Goal: Find specific page/section: Find specific page/section

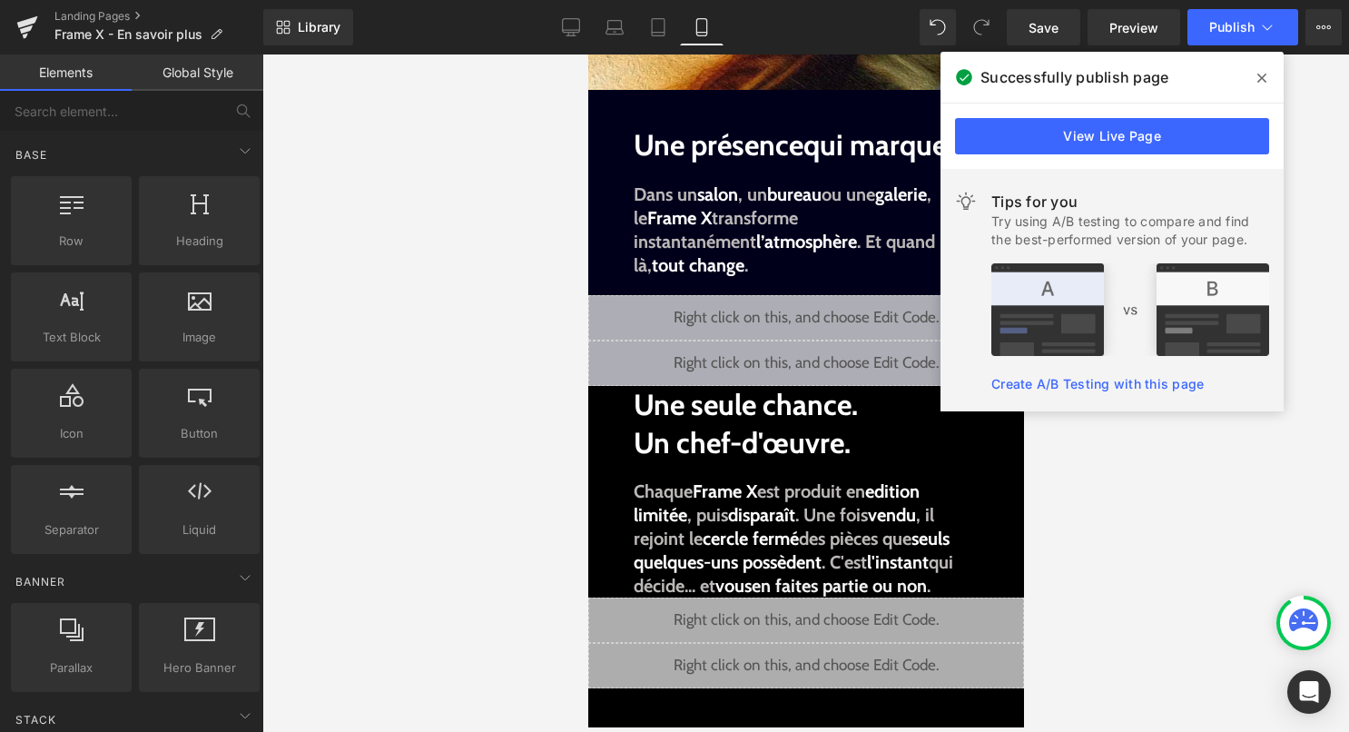
click at [1263, 80] on icon at bounding box center [1261, 78] width 9 height 9
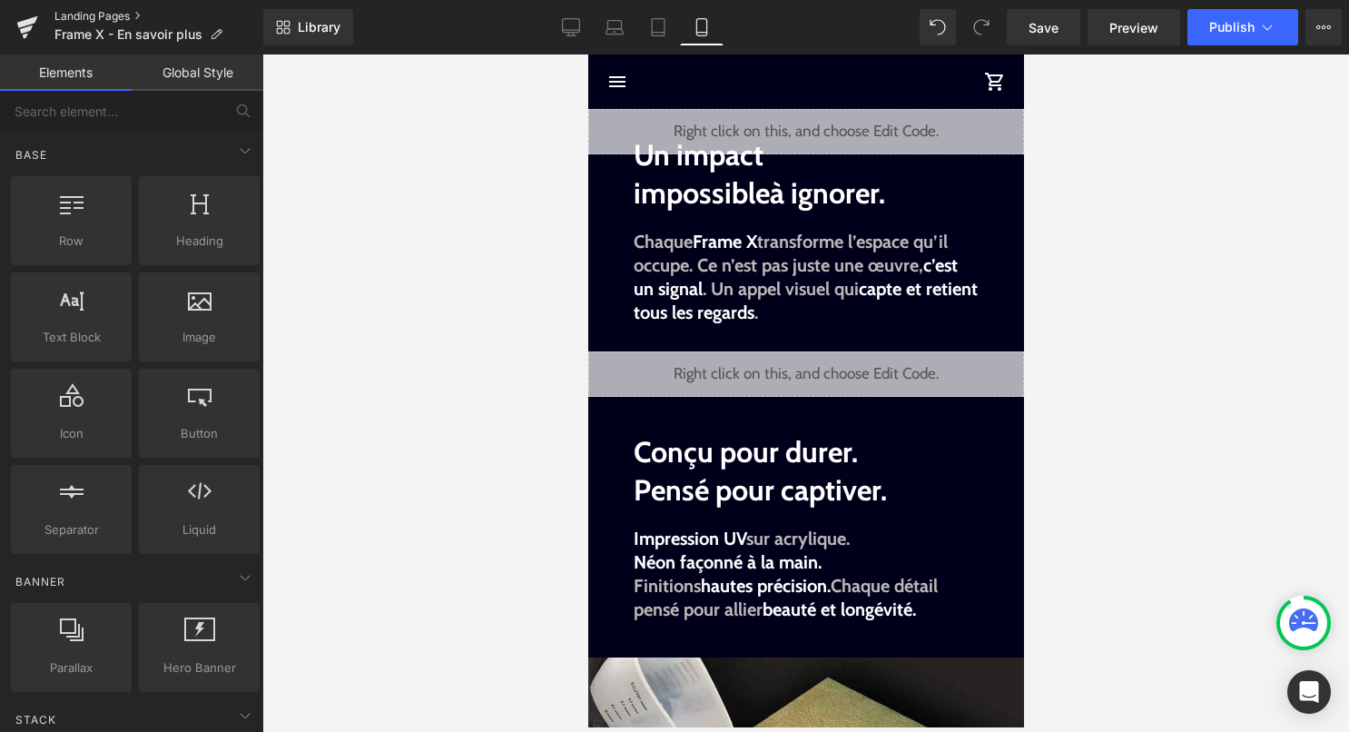
click at [117, 13] on link "Landing Pages" at bounding box center [158, 16] width 209 height 15
click at [82, 15] on link "Landing Pages" at bounding box center [158, 16] width 209 height 15
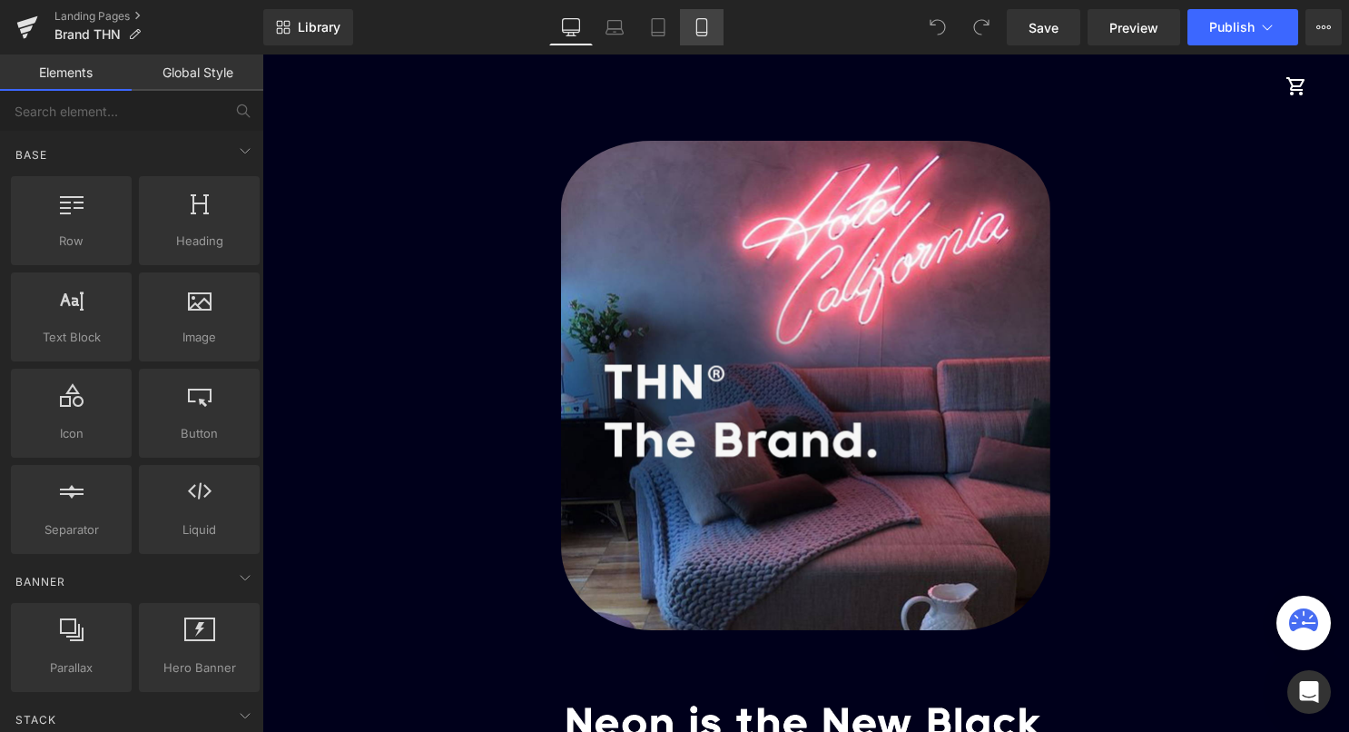
click at [698, 33] on icon at bounding box center [701, 33] width 10 height 0
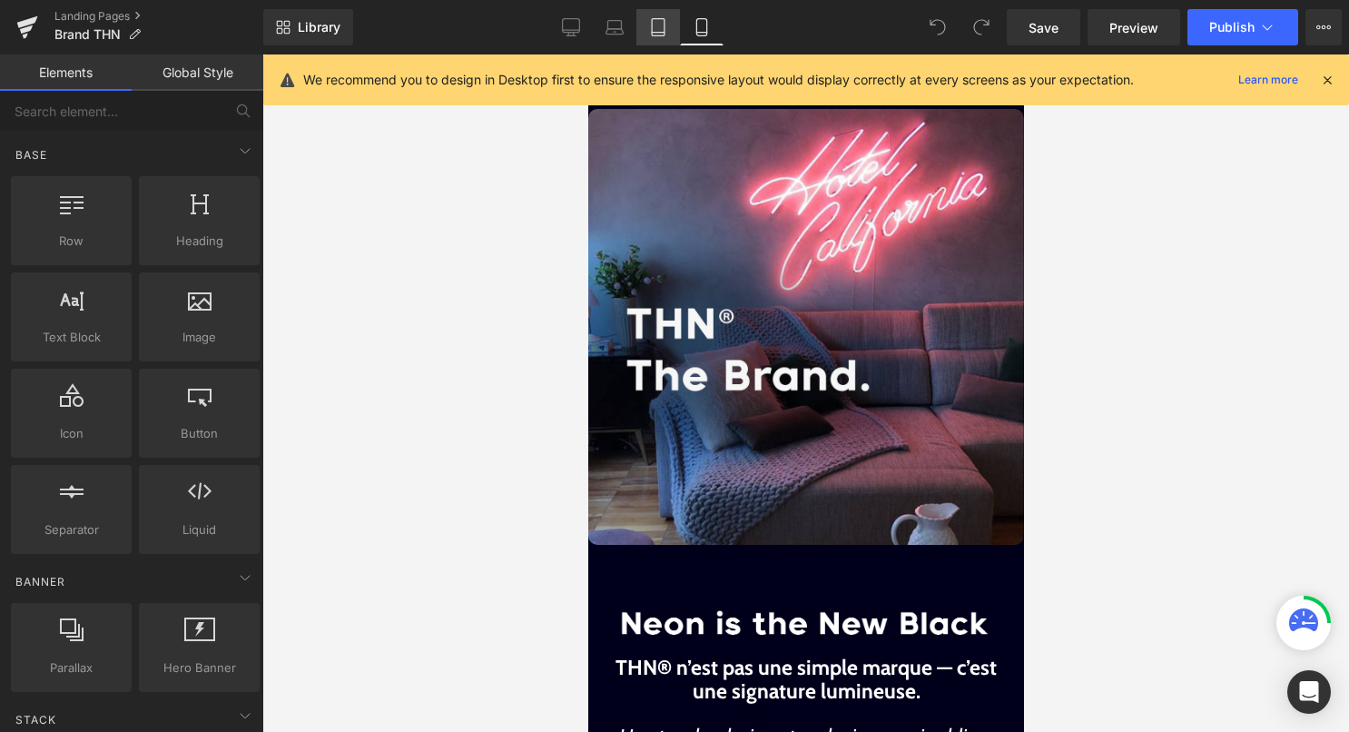
click at [646, 29] on link "Tablet" at bounding box center [658, 27] width 44 height 36
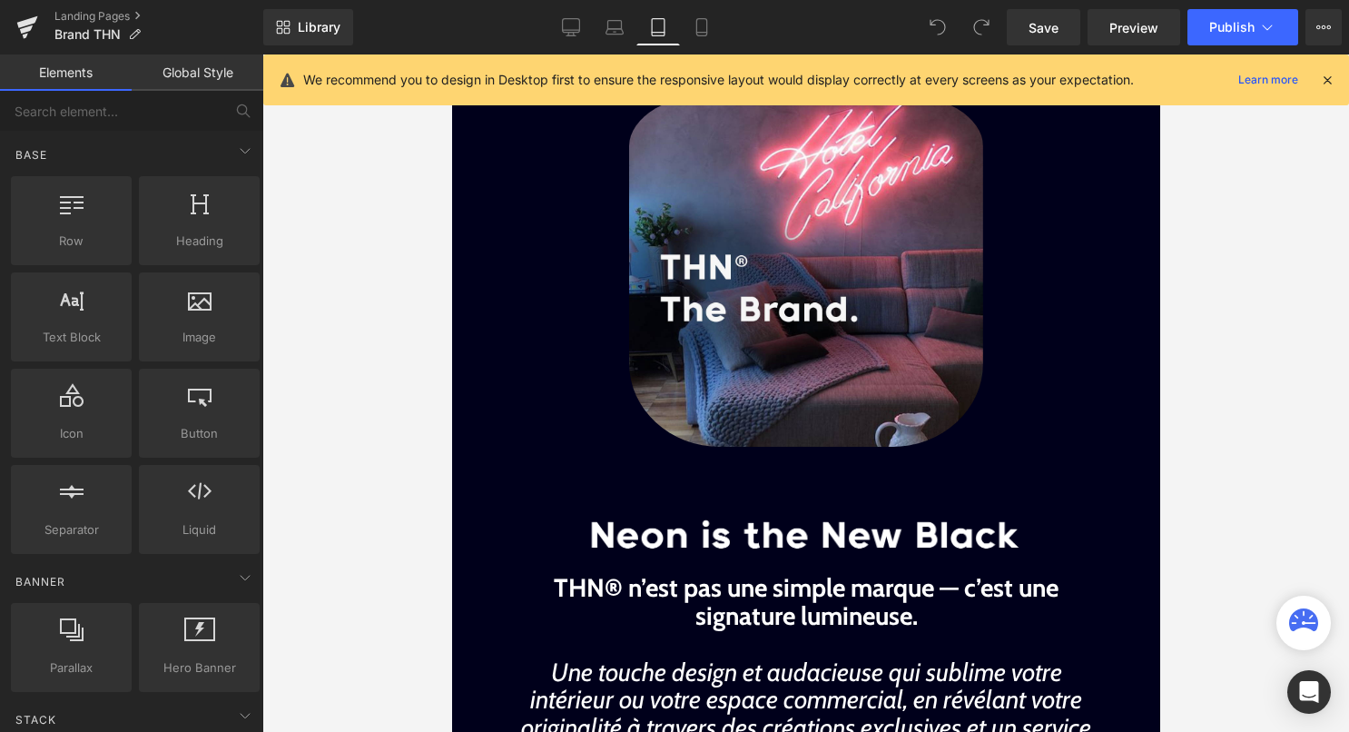
scroll to position [64, 0]
click at [615, 33] on icon at bounding box center [615, 27] width 18 height 18
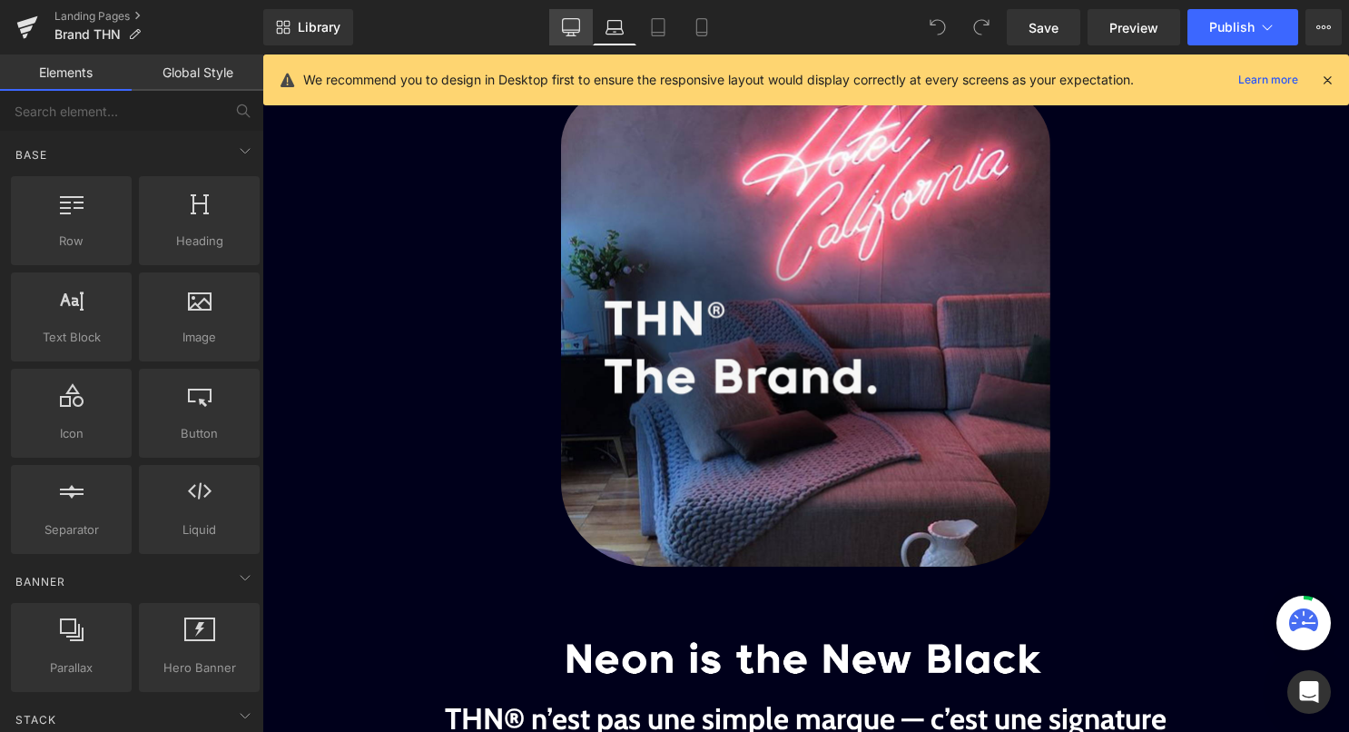
click at [577, 32] on icon at bounding box center [571, 26] width 17 height 14
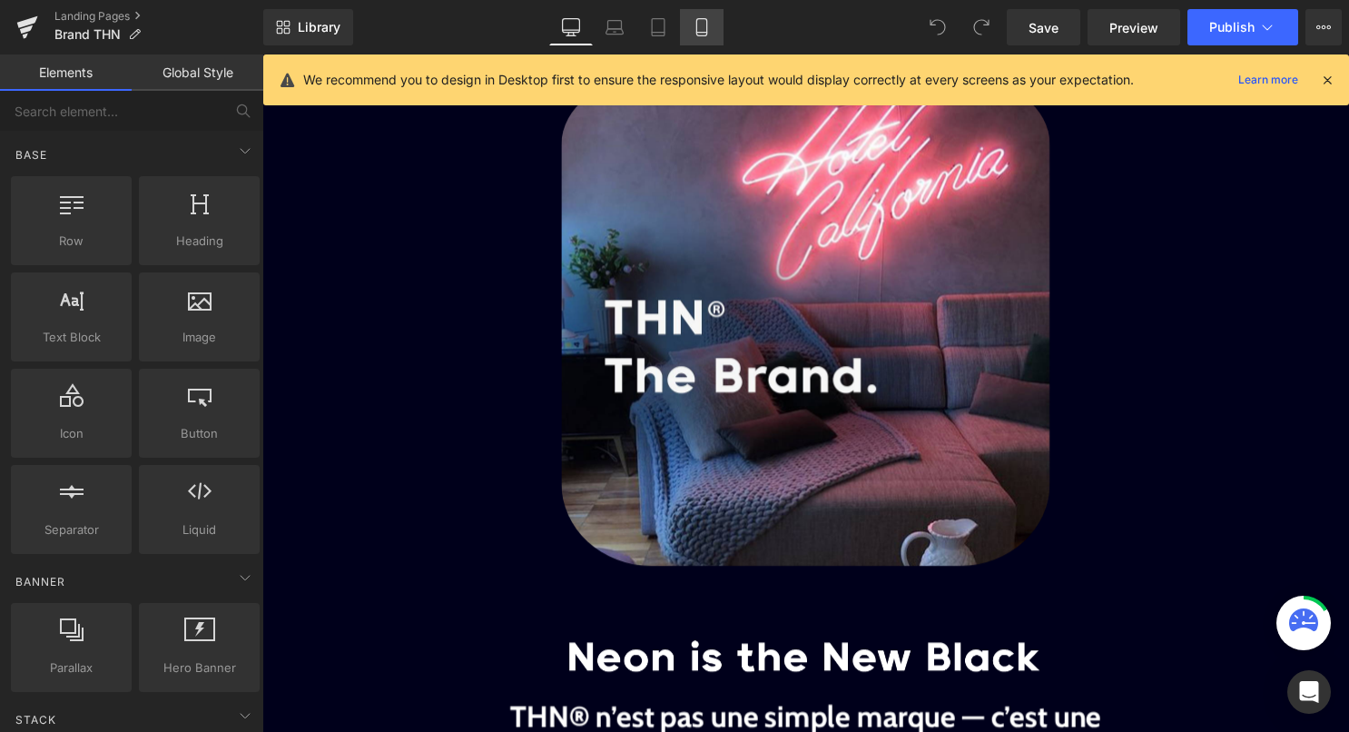
click at [698, 20] on icon at bounding box center [702, 27] width 18 height 18
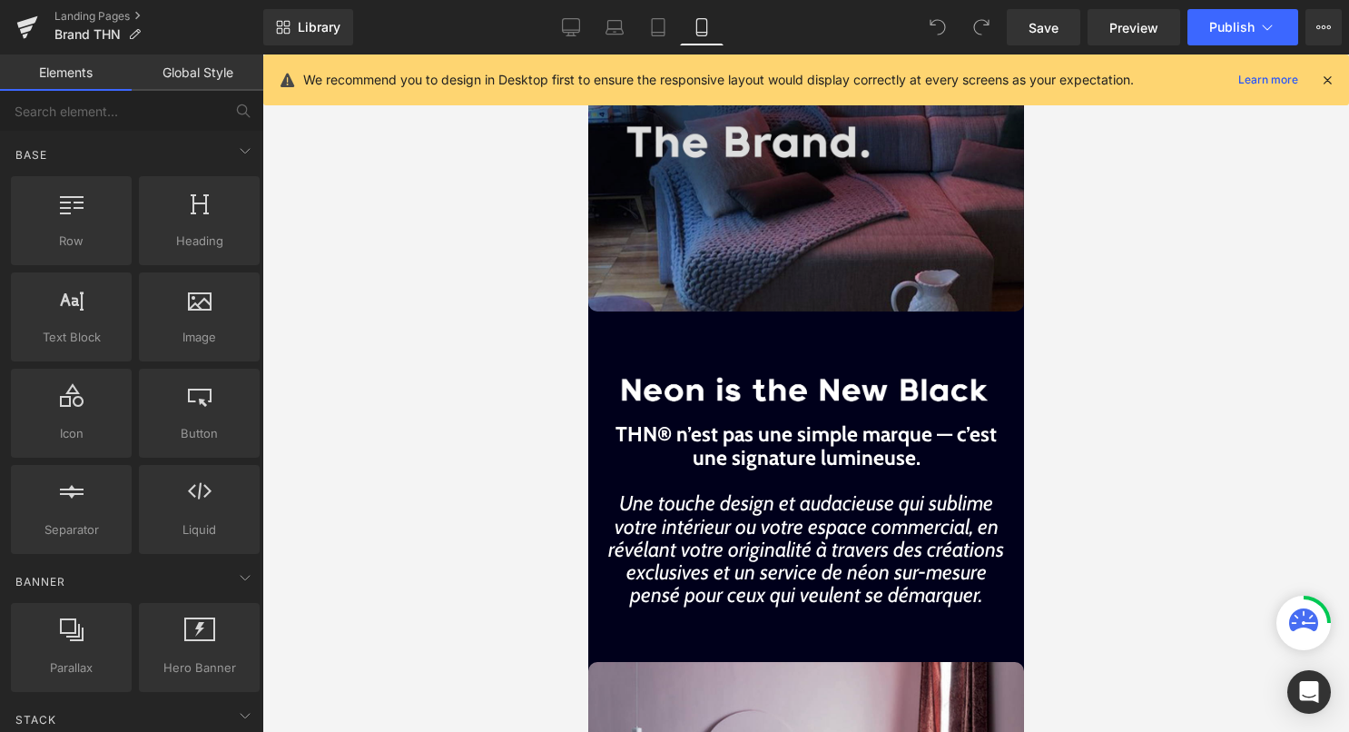
scroll to position [0, 0]
